Goal: Use online tool/utility: Utilize a website feature to perform a specific function

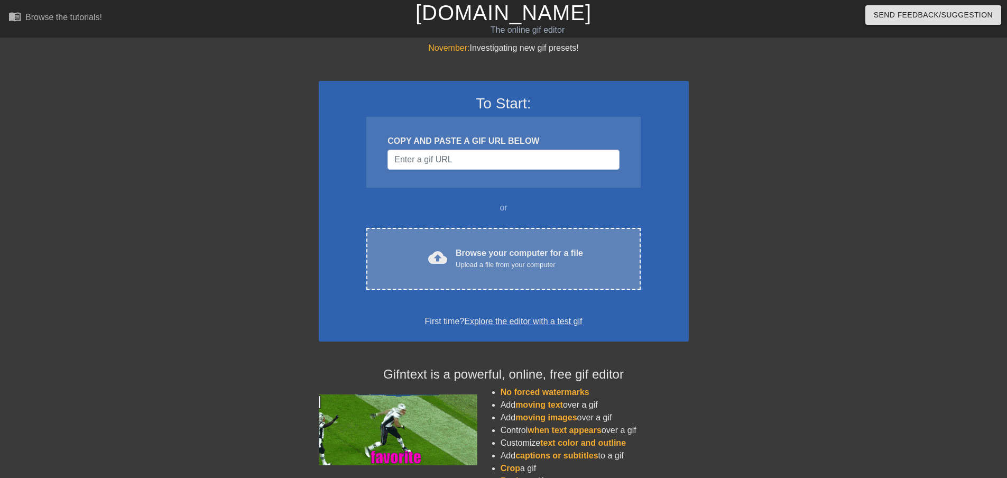
click at [509, 249] on div "Browse your computer for a file Upload a file from your computer" at bounding box center [519, 258] width 127 height 23
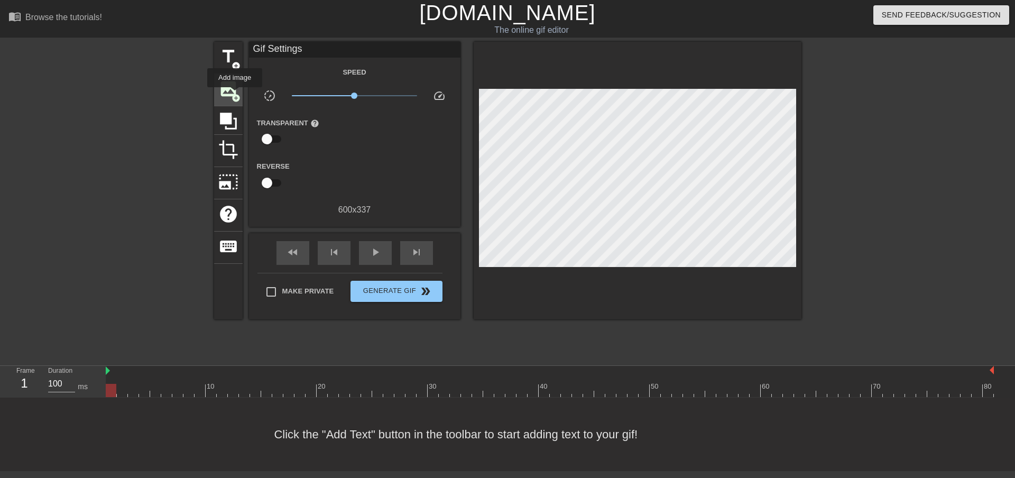
click at [235, 95] on span "add_circle" at bounding box center [235, 98] width 9 height 9
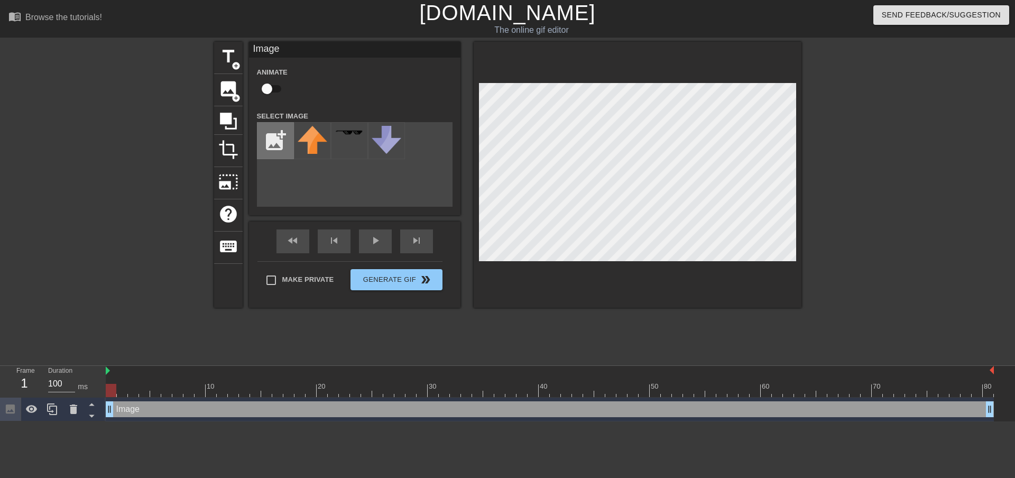
click at [274, 141] on input "file" at bounding box center [275, 141] width 36 height 36
type input "C:\fakepath\photo_2025-10-01_18-26-36-Photoroom.png"
click at [307, 135] on img at bounding box center [313, 137] width 30 height 22
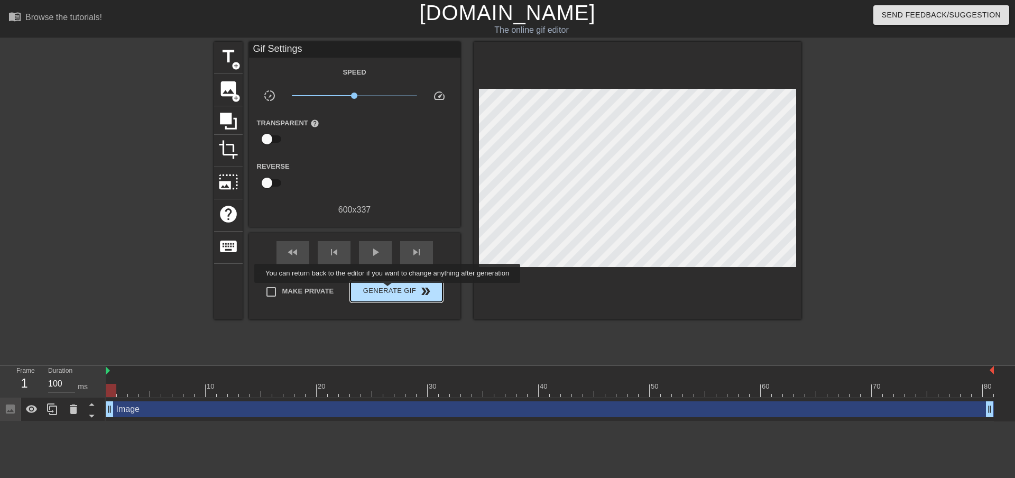
click at [388, 290] on span "Generate Gif double_arrow" at bounding box center [396, 291] width 83 height 13
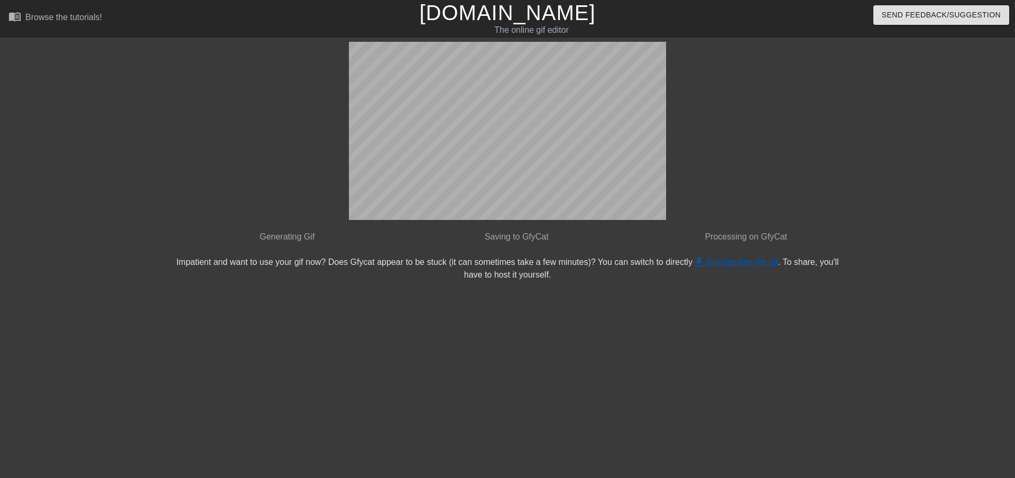
click at [714, 264] on link "get_app downloading the gif" at bounding box center [735, 261] width 86 height 9
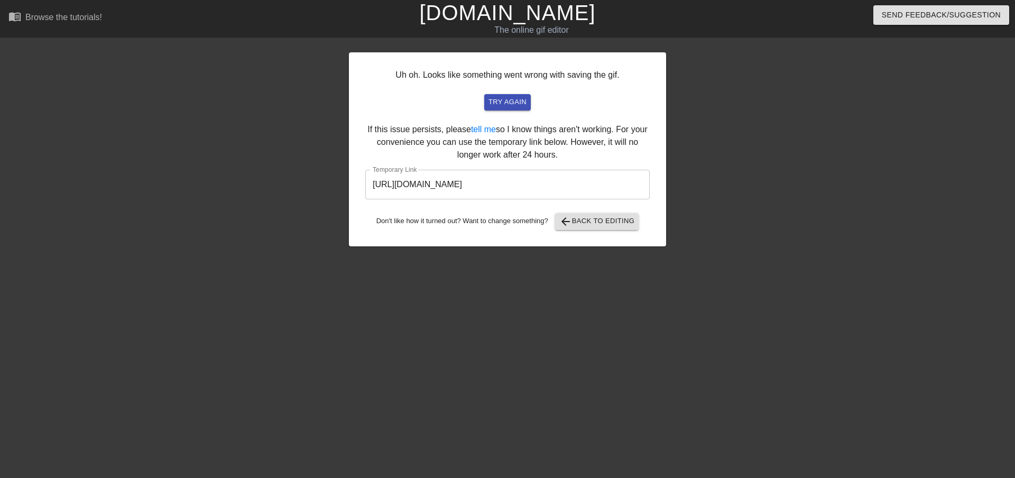
click at [513, 185] on input "[URL][DOMAIN_NAME]" at bounding box center [507, 185] width 284 height 30
